Goal: Information Seeking & Learning: Learn about a topic

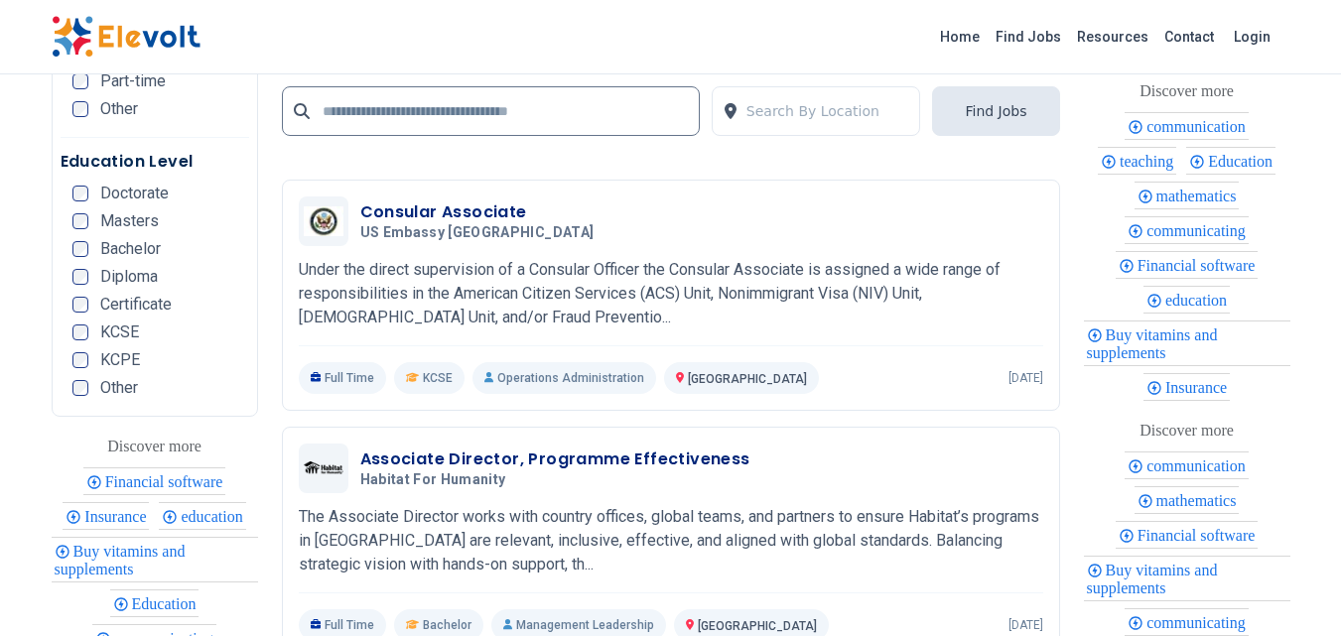
scroll to position [4661, 0]
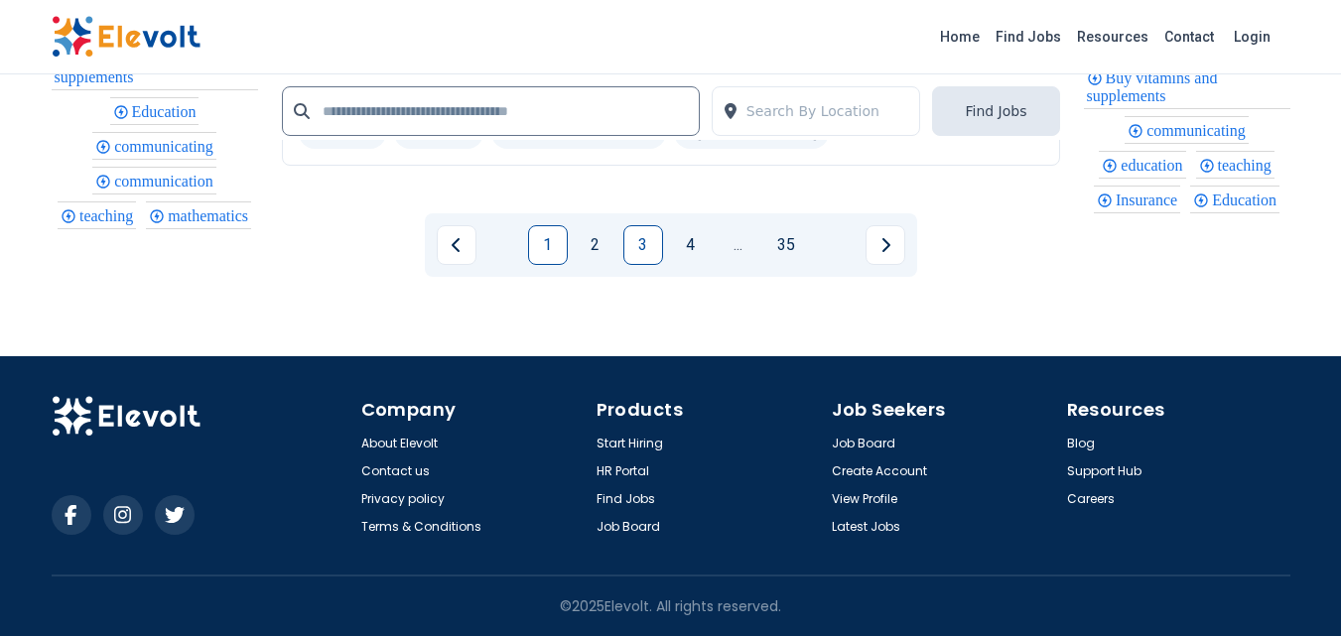
click at [550, 245] on link "1" at bounding box center [548, 245] width 40 height 40
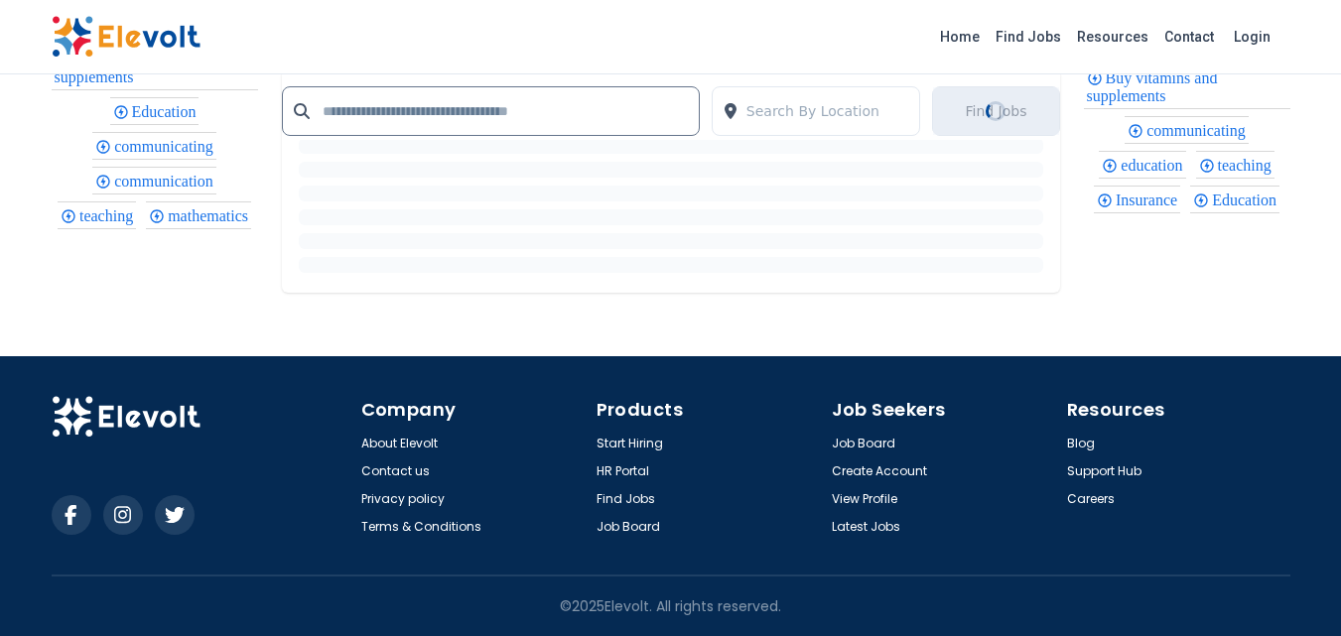
scroll to position [0, 0]
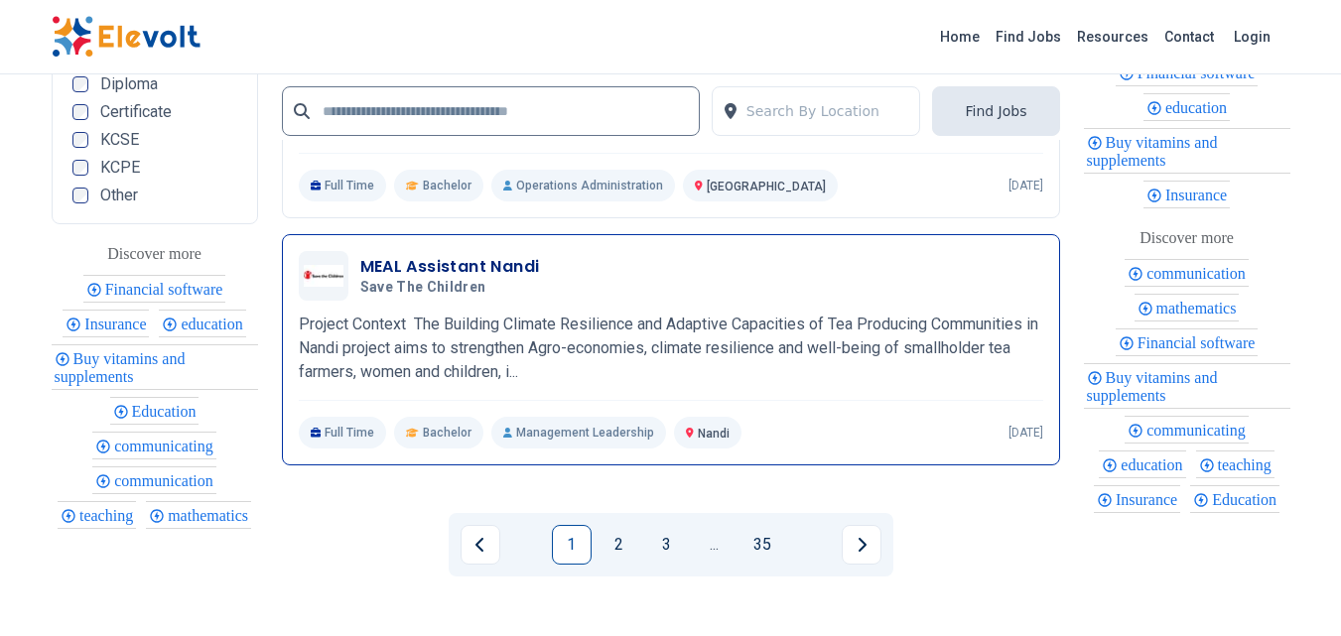
scroll to position [4267, 0]
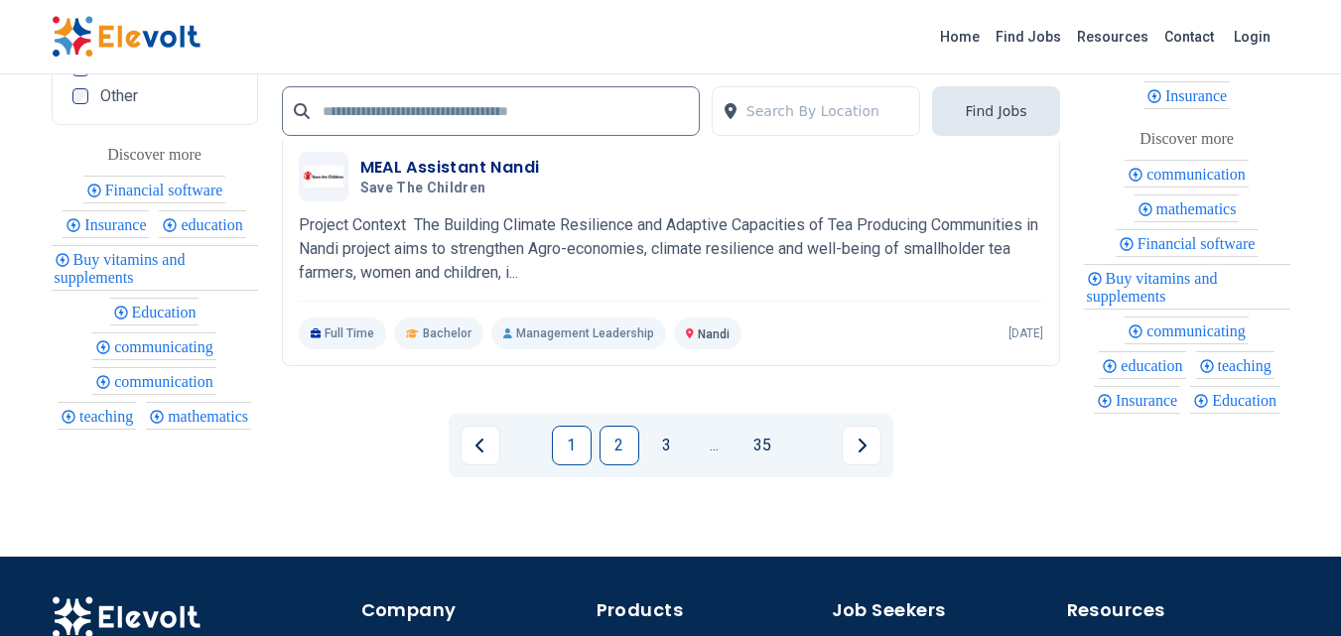
click at [630, 448] on link "2" at bounding box center [619, 446] width 40 height 40
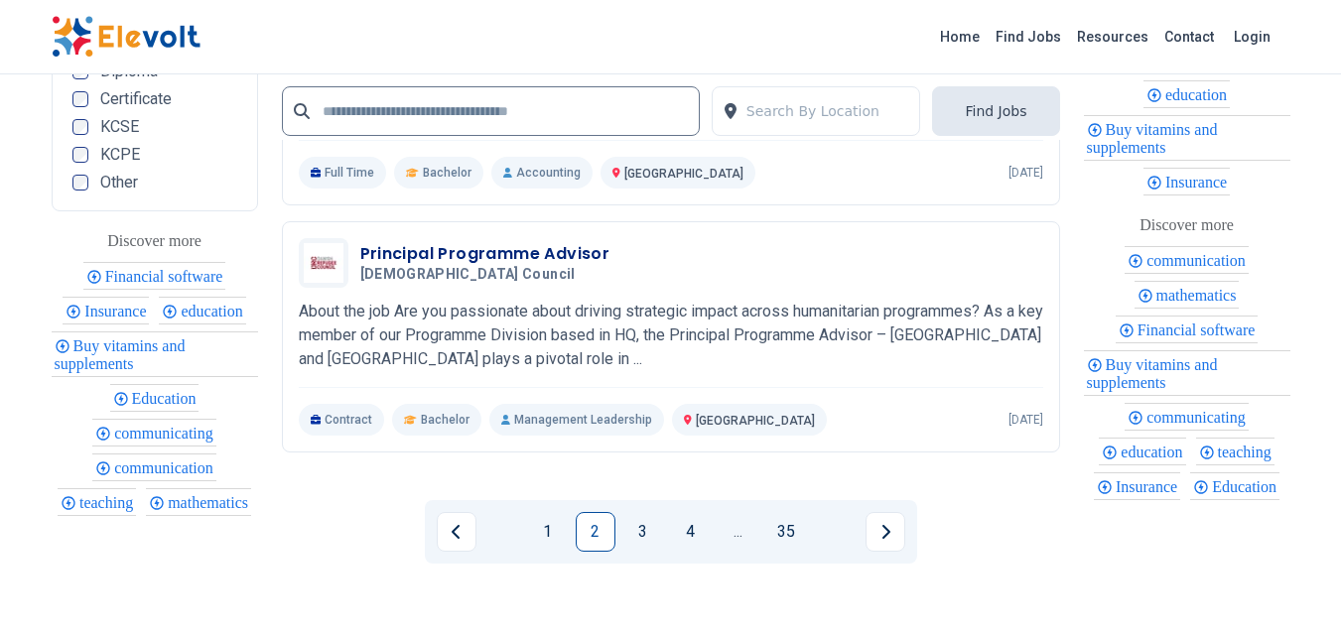
scroll to position [4366, 0]
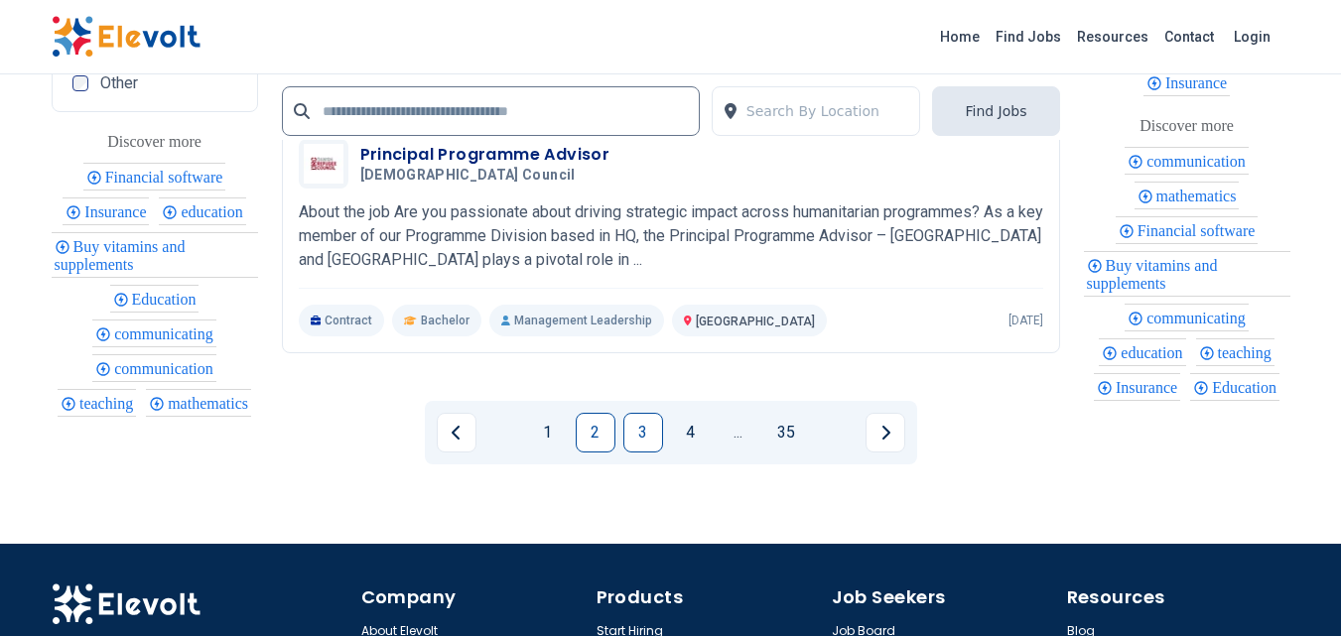
click at [633, 427] on link "3" at bounding box center [643, 433] width 40 height 40
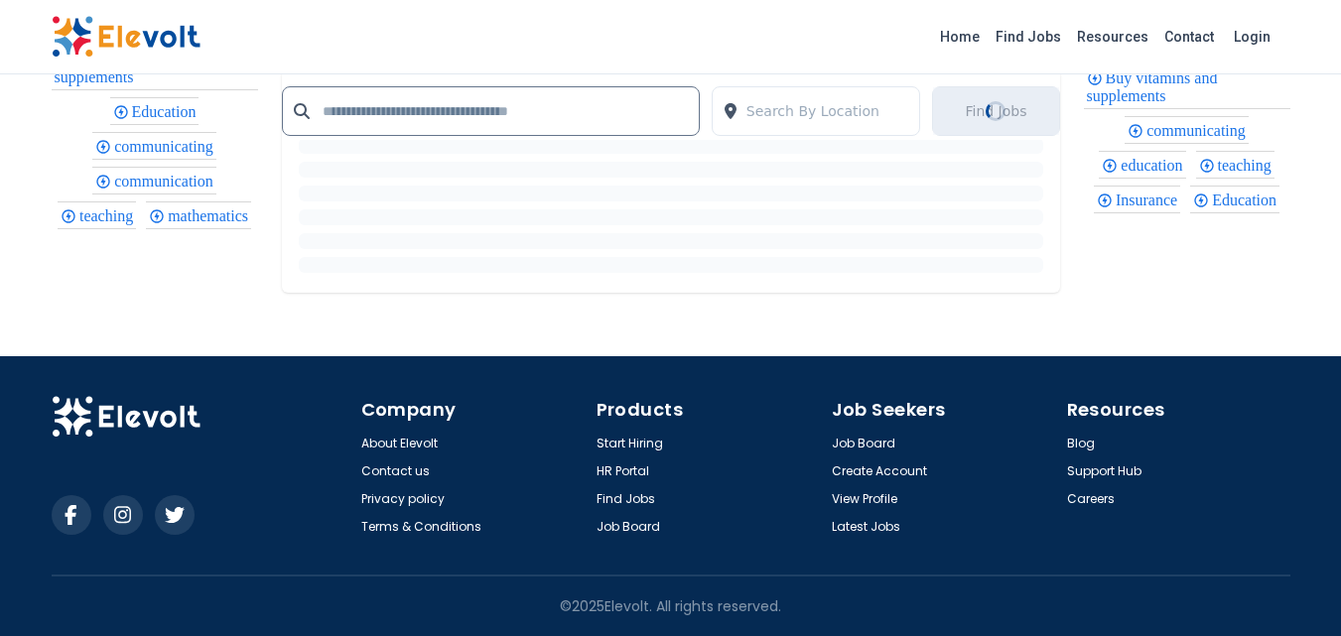
scroll to position [0, 0]
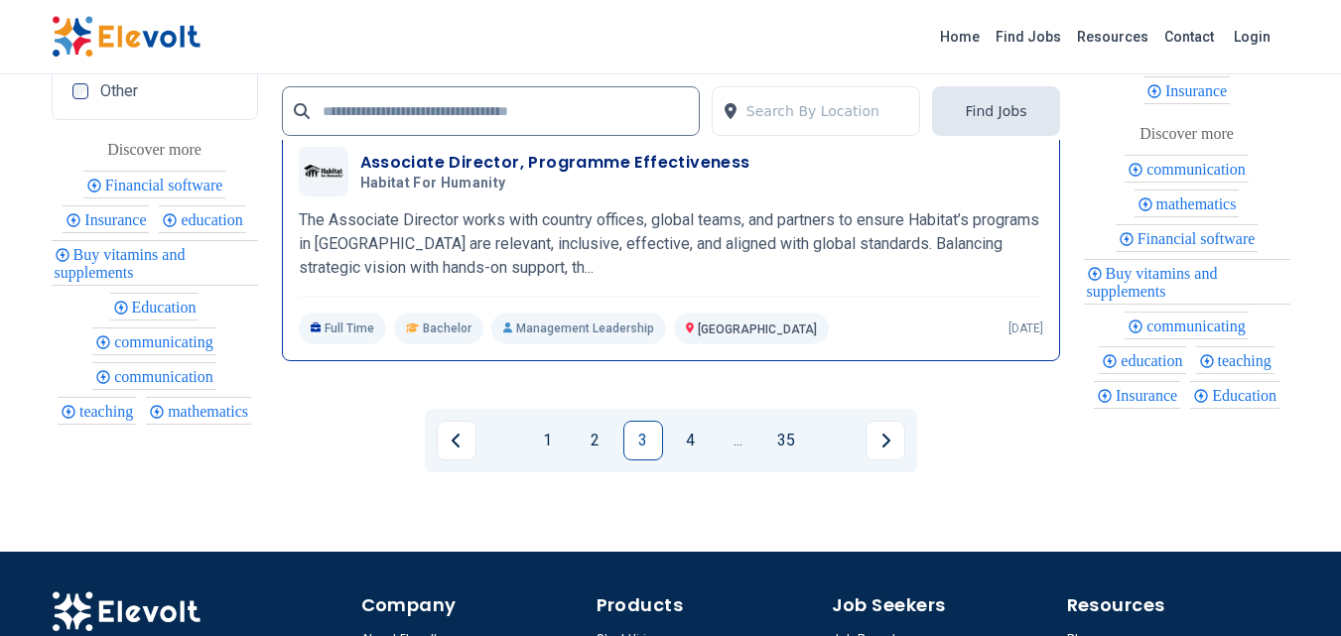
scroll to position [4188, 0]
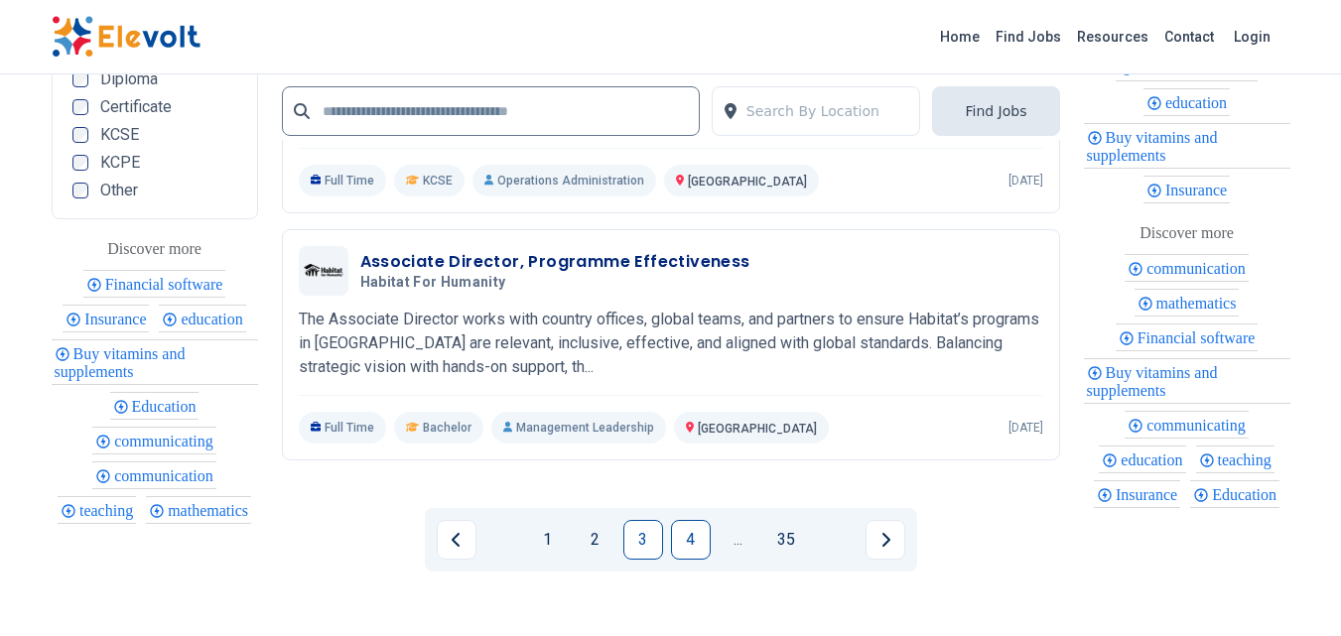
click at [704, 544] on link "4" at bounding box center [691, 540] width 40 height 40
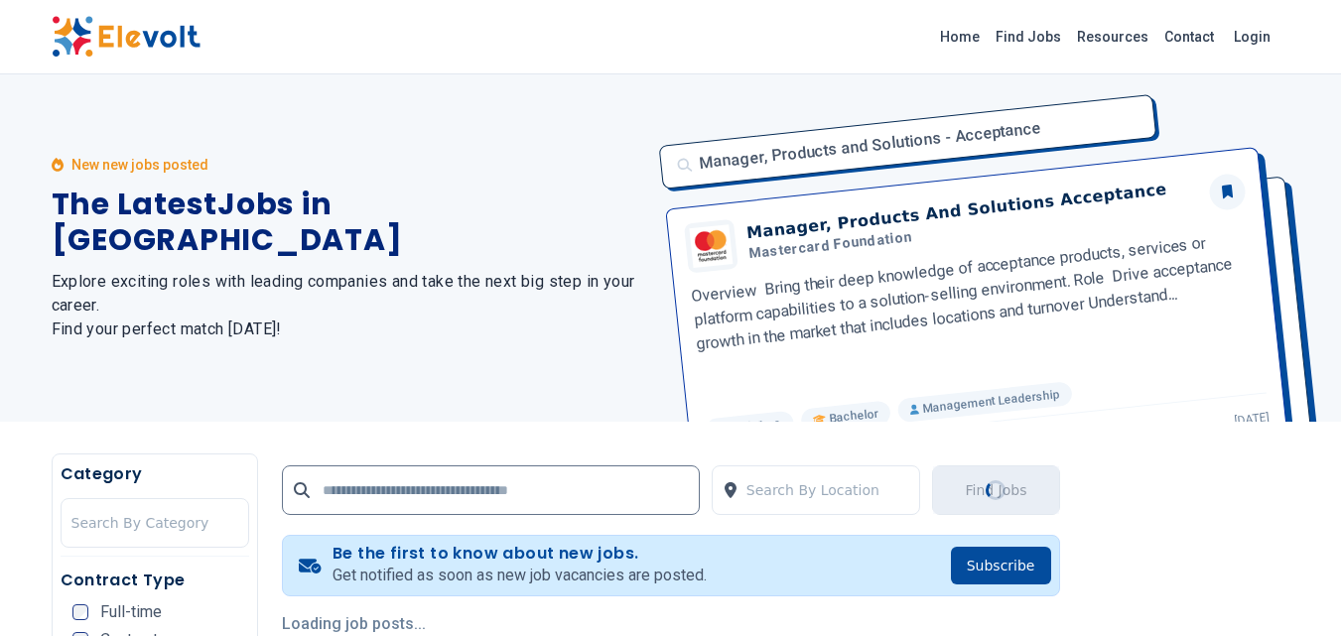
scroll to position [198, 0]
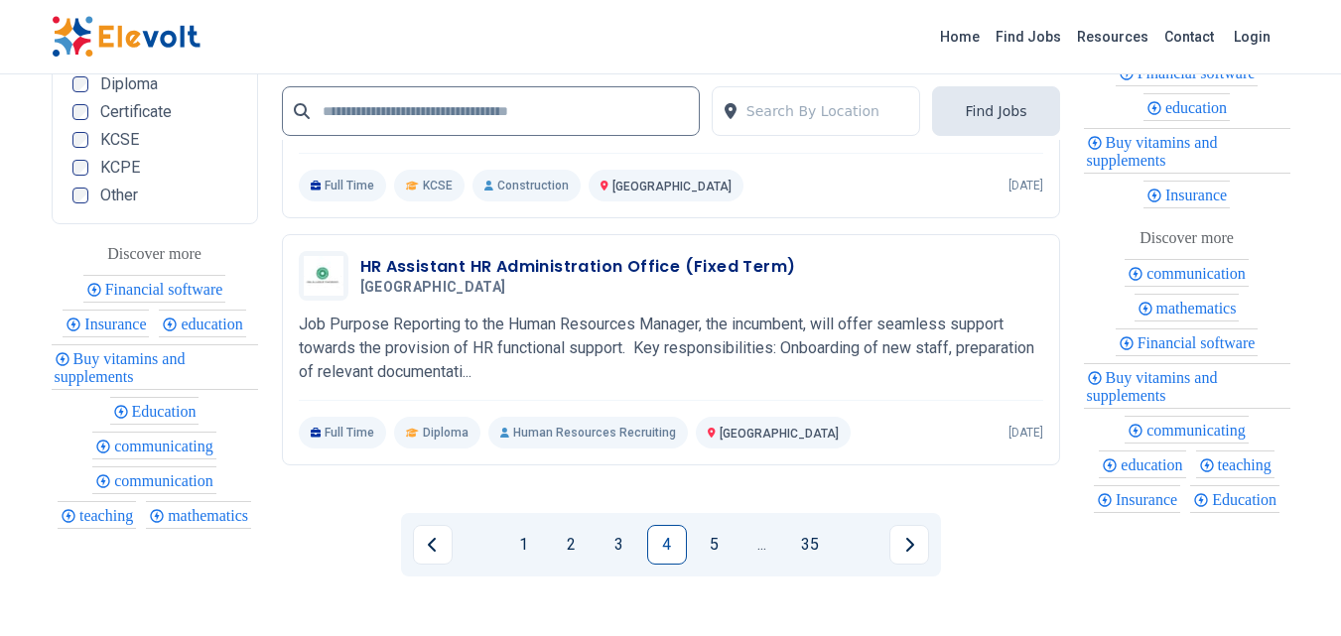
scroll to position [4366, 0]
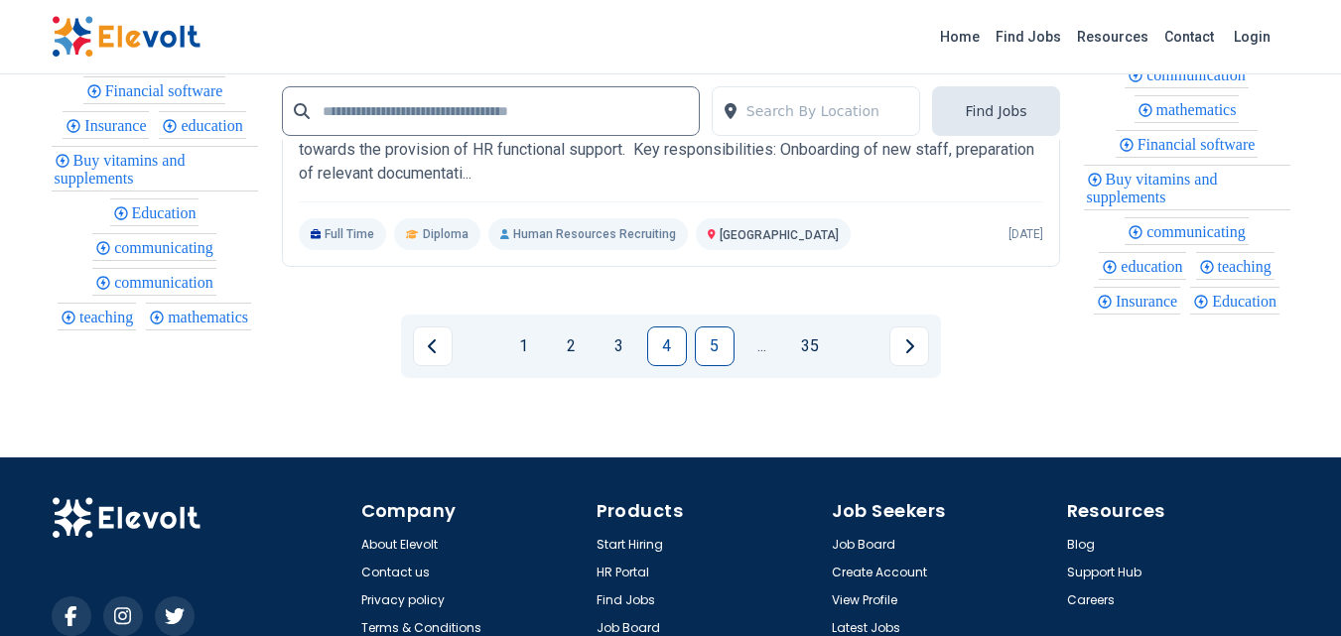
click at [723, 360] on link "5" at bounding box center [715, 346] width 40 height 40
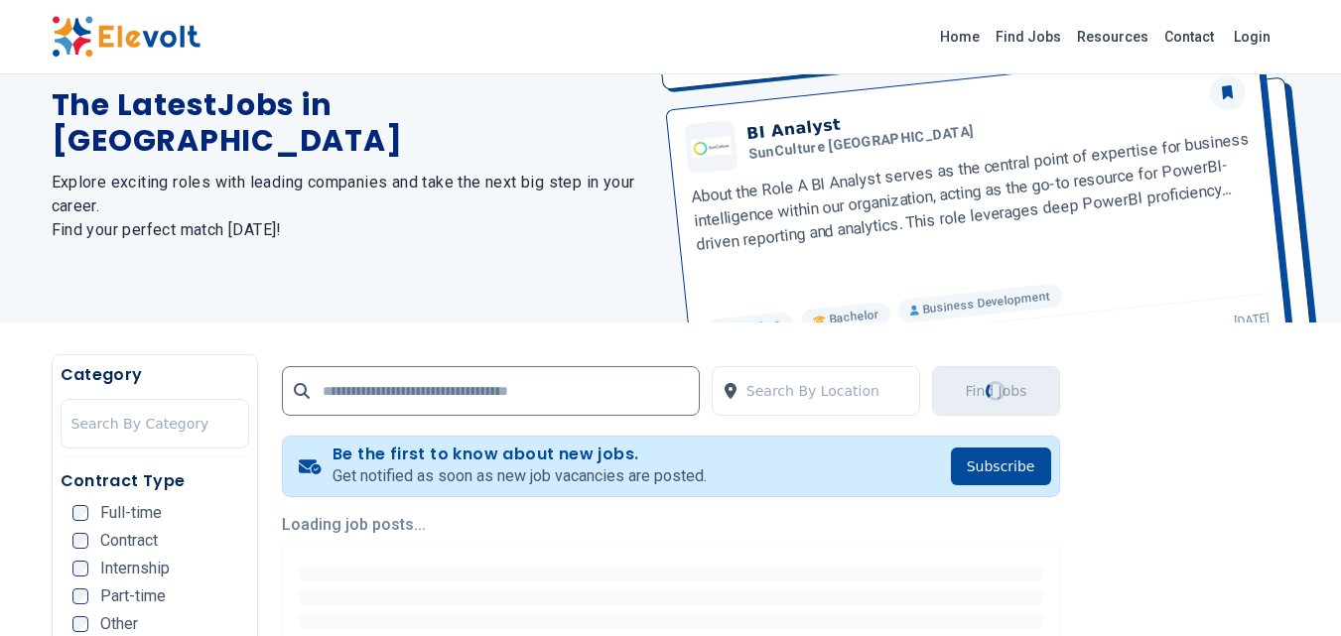
scroll to position [198, 0]
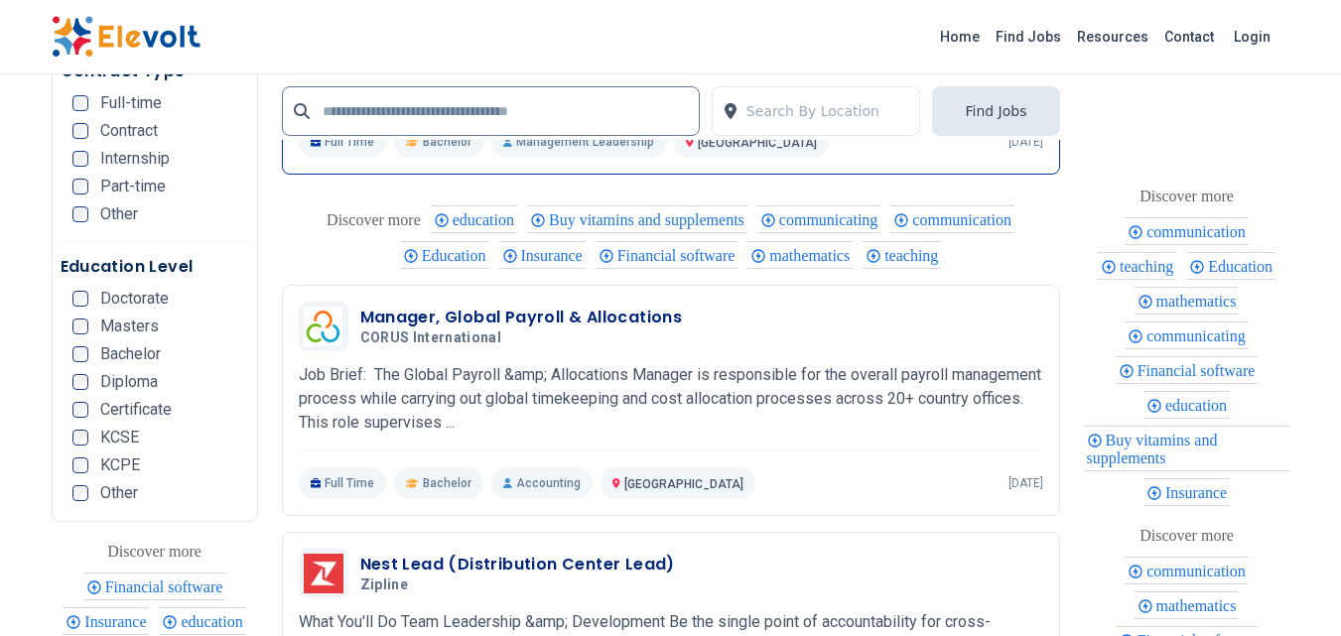
scroll to position [4267, 0]
